Goal: Task Accomplishment & Management: Complete application form

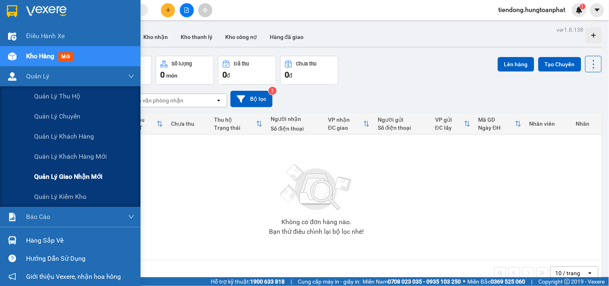
click at [65, 175] on span "Quản lý giao nhận mới" at bounding box center [68, 176] width 68 height 10
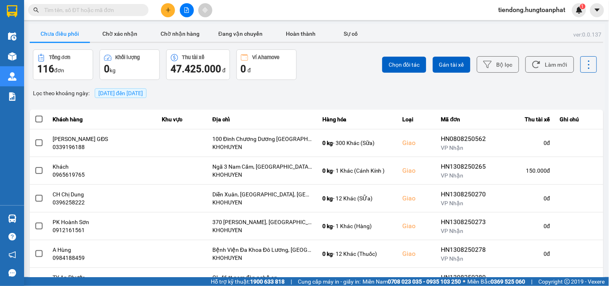
click at [138, 94] on span "[DATE] đến [DATE]" at bounding box center [120, 93] width 45 height 6
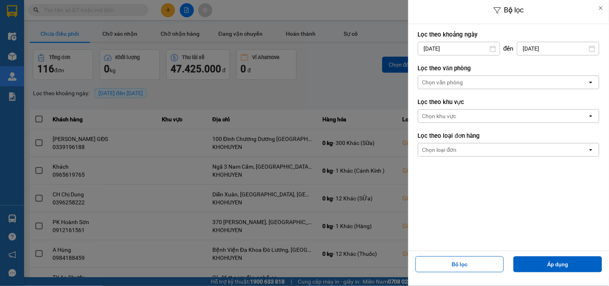
click at [436, 48] on input "[DATE]" at bounding box center [458, 48] width 81 height 13
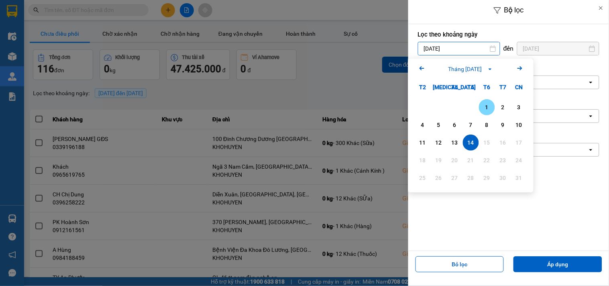
click at [487, 106] on div "1" at bounding box center [486, 107] width 11 height 10
type input "[DATE]"
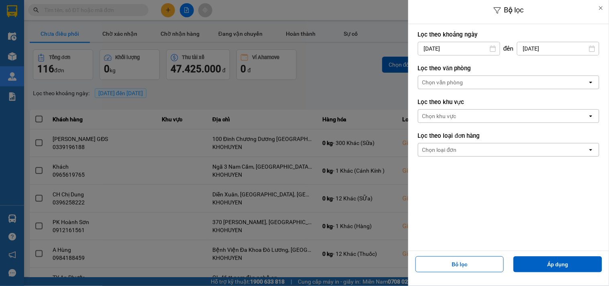
click at [525, 50] on input "[DATE]" at bounding box center [557, 48] width 81 height 13
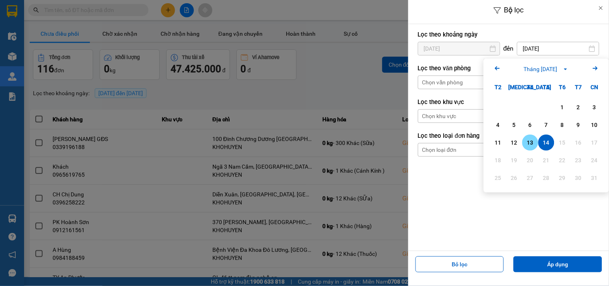
click at [528, 140] on div "13" at bounding box center [529, 143] width 11 height 10
type input "[DATE]"
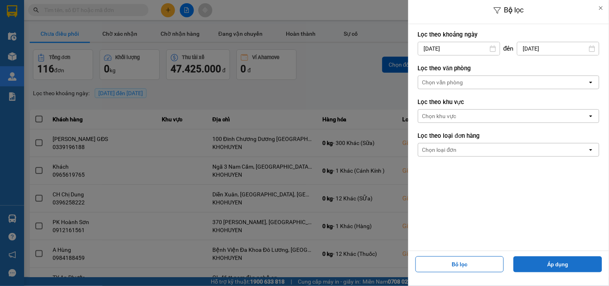
click at [551, 266] on button "Áp dụng" at bounding box center [557, 264] width 89 height 16
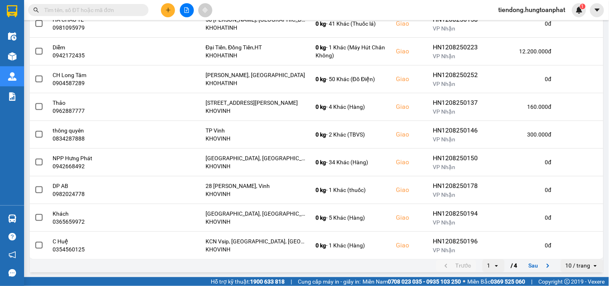
scroll to position [148, 0]
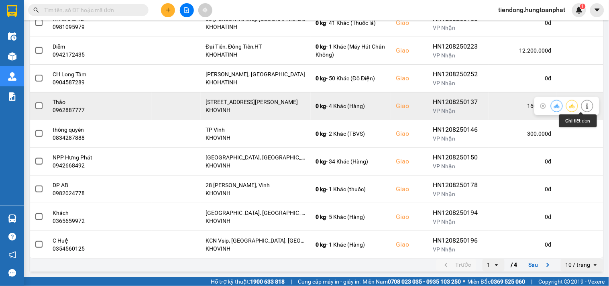
click at [586, 106] on icon at bounding box center [587, 106] width 2 height 6
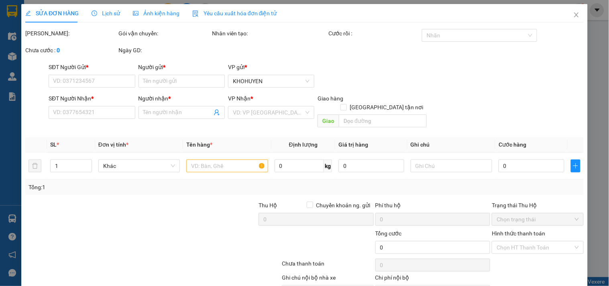
type input "0967168555"
type input "A Hưng"
type input "0962887777"
type input "Thảo"
checkbox input "true"
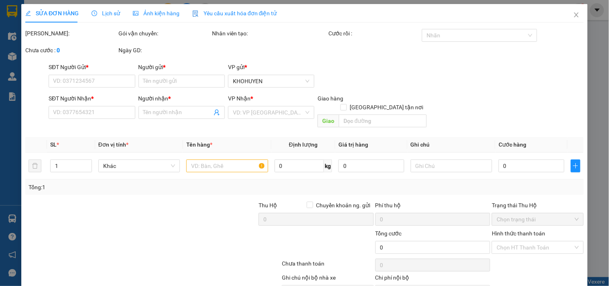
type input "[STREET_ADDRESS][PERSON_NAME]"
type input "160.000"
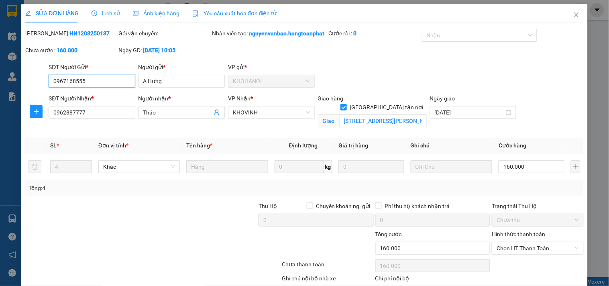
scroll to position [56, 0]
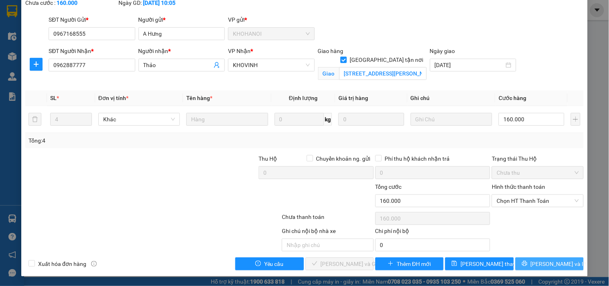
click at [550, 264] on span "[PERSON_NAME] và In" at bounding box center [558, 263] width 56 height 9
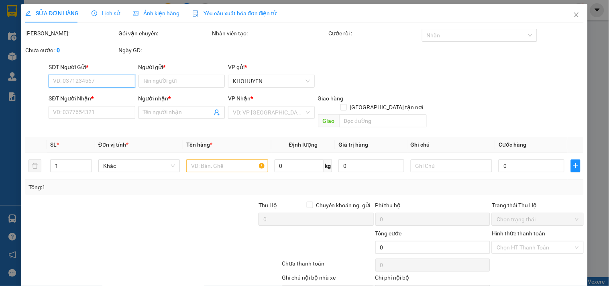
type input "0967168555"
type input "A Hưng"
type input "0962887777"
type input "Thảo"
checkbox input "true"
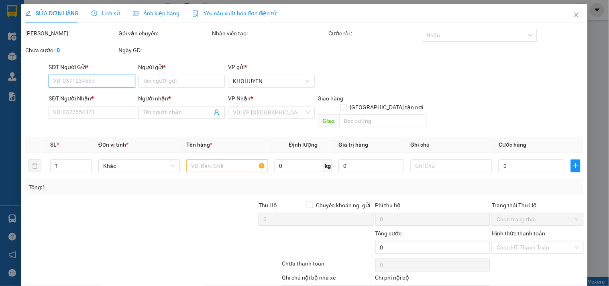
type input "[STREET_ADDRESS][PERSON_NAME]"
type input "160.000"
